Goal: Navigation & Orientation: Find specific page/section

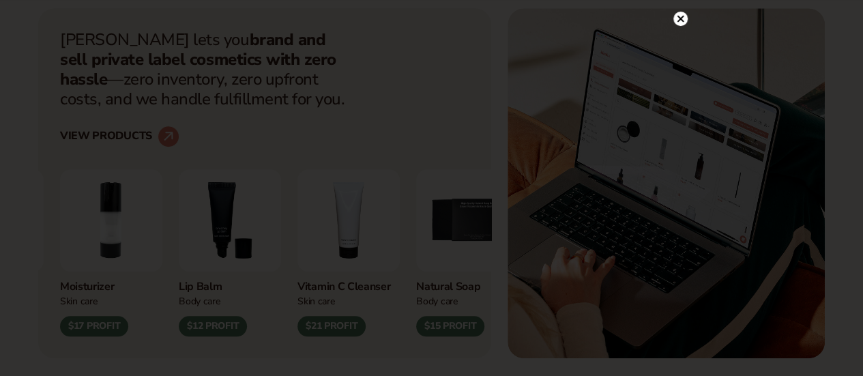
scroll to position [546, 0]
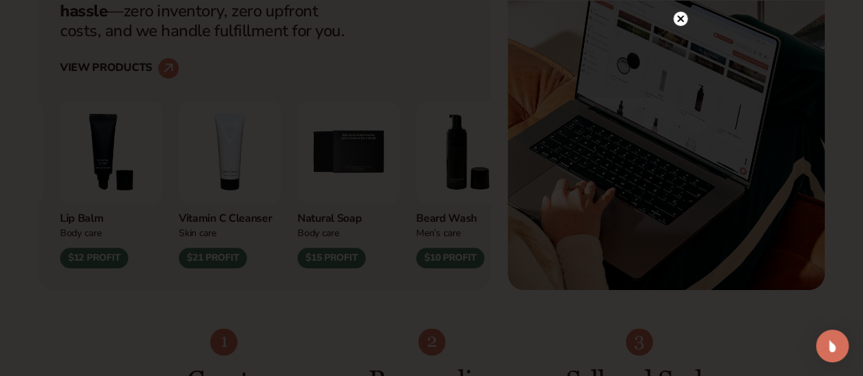
click at [678, 35] on circle at bounding box center [680, 32] width 14 height 14
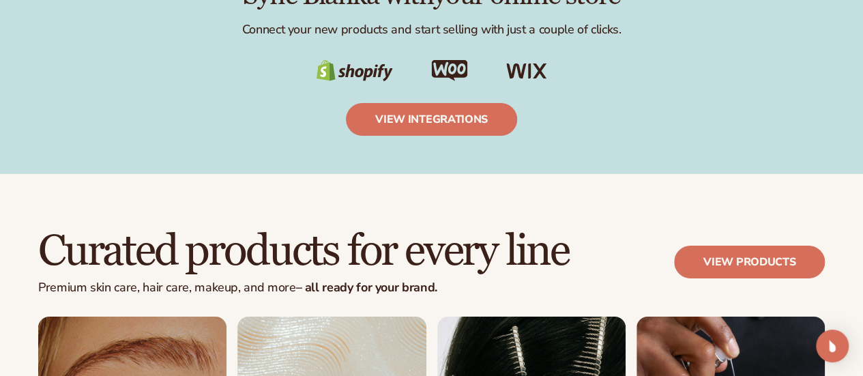
scroll to position [2250, 0]
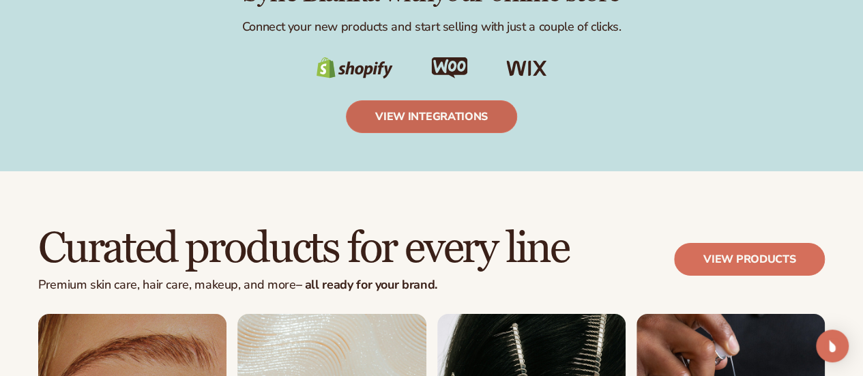
click at [409, 133] on link "view integrations" at bounding box center [431, 116] width 171 height 33
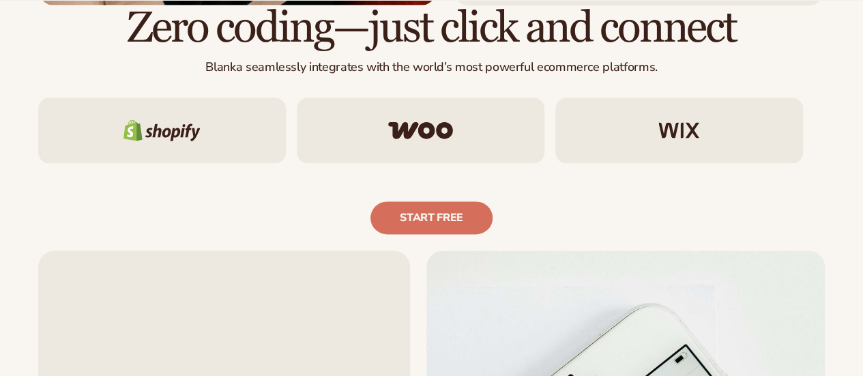
scroll to position [818, 0]
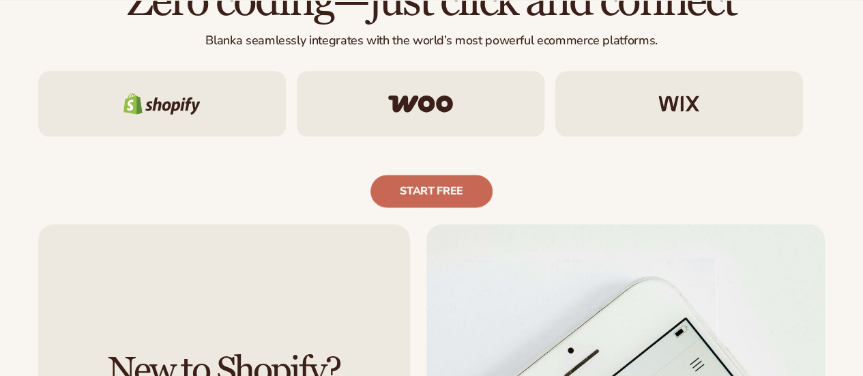
click at [404, 207] on link "Start free" at bounding box center [431, 191] width 122 height 33
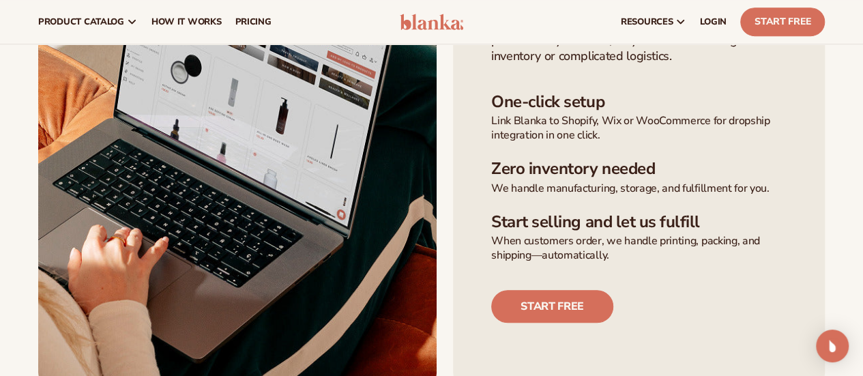
scroll to position [0, 0]
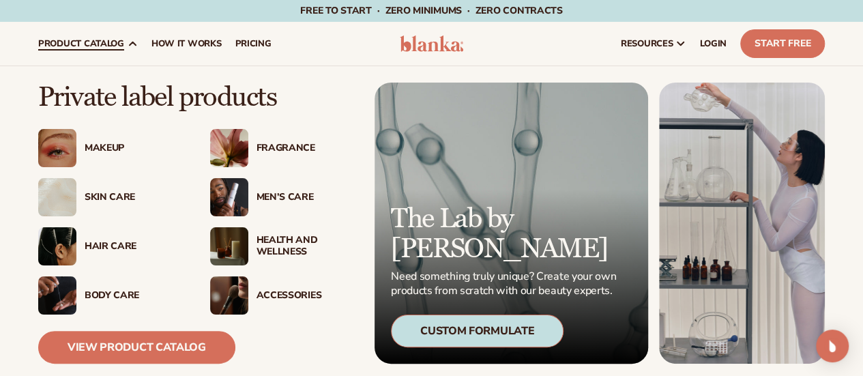
click at [105, 241] on div "Hair Care" at bounding box center [134, 247] width 98 height 12
